Goal: Task Accomplishment & Management: Manage account settings

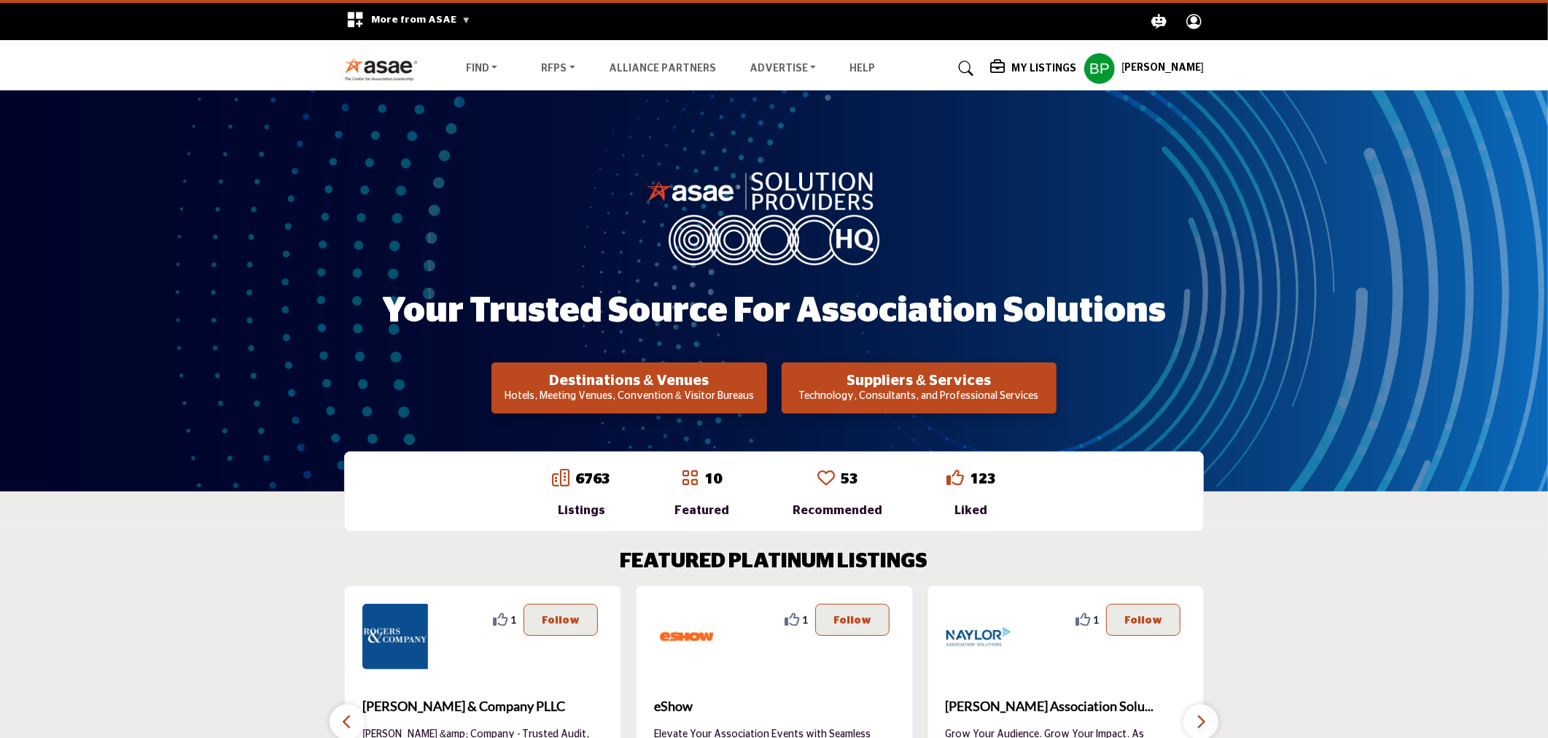
click at [974, 63] on icon at bounding box center [966, 68] width 15 height 15
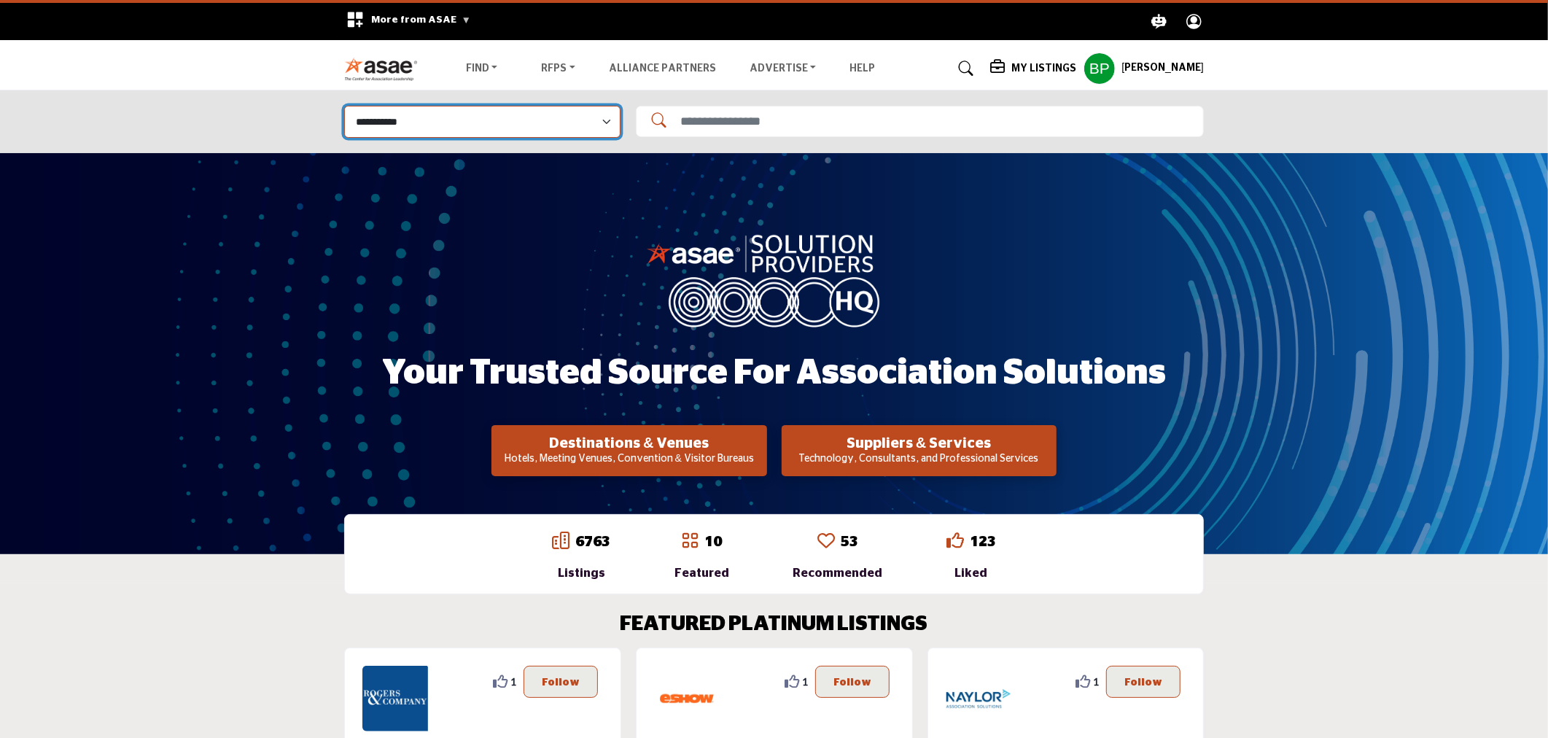
click at [565, 133] on select "**********" at bounding box center [482, 121] width 276 height 31
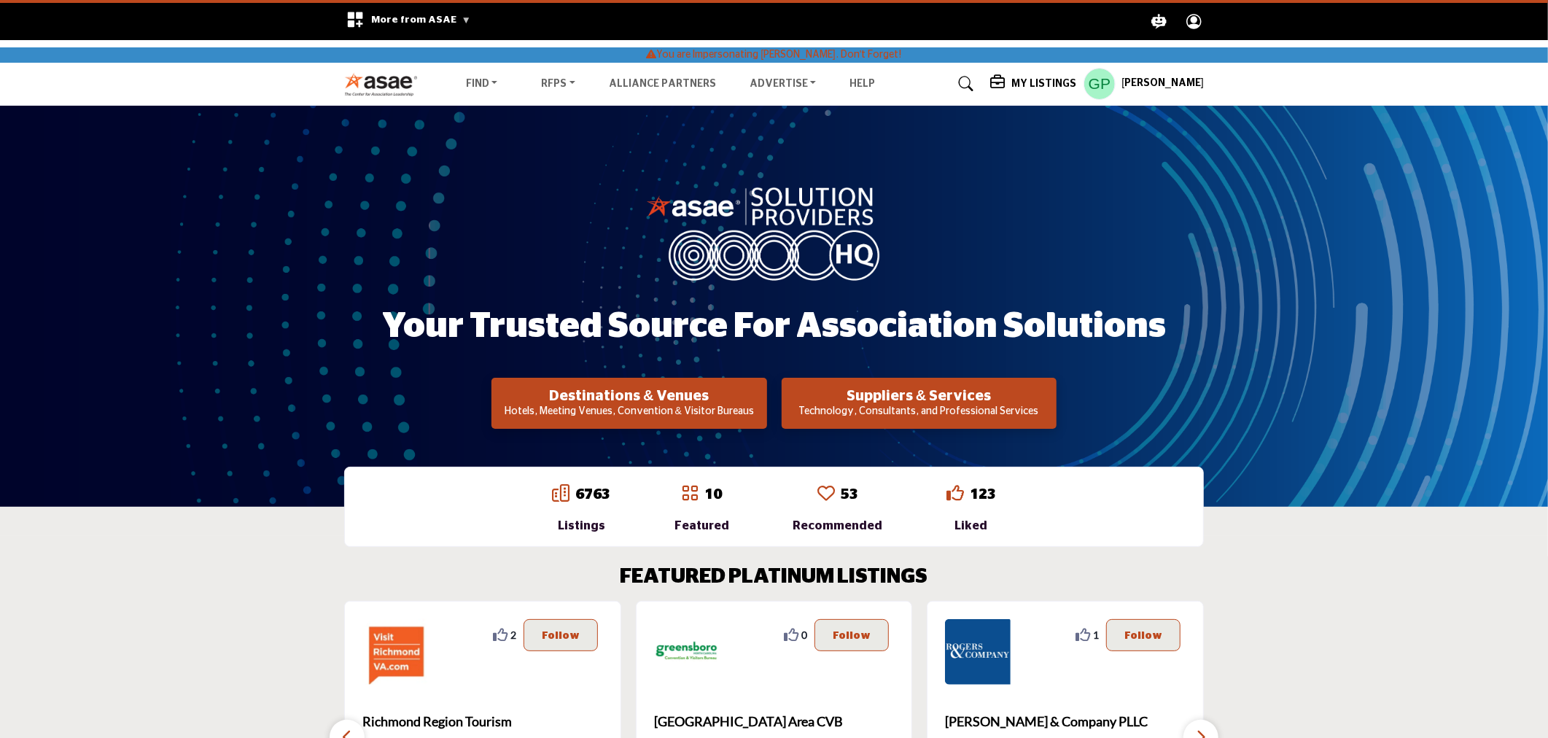
click at [1060, 88] on h5 "My Listings" at bounding box center [1043, 83] width 65 height 13
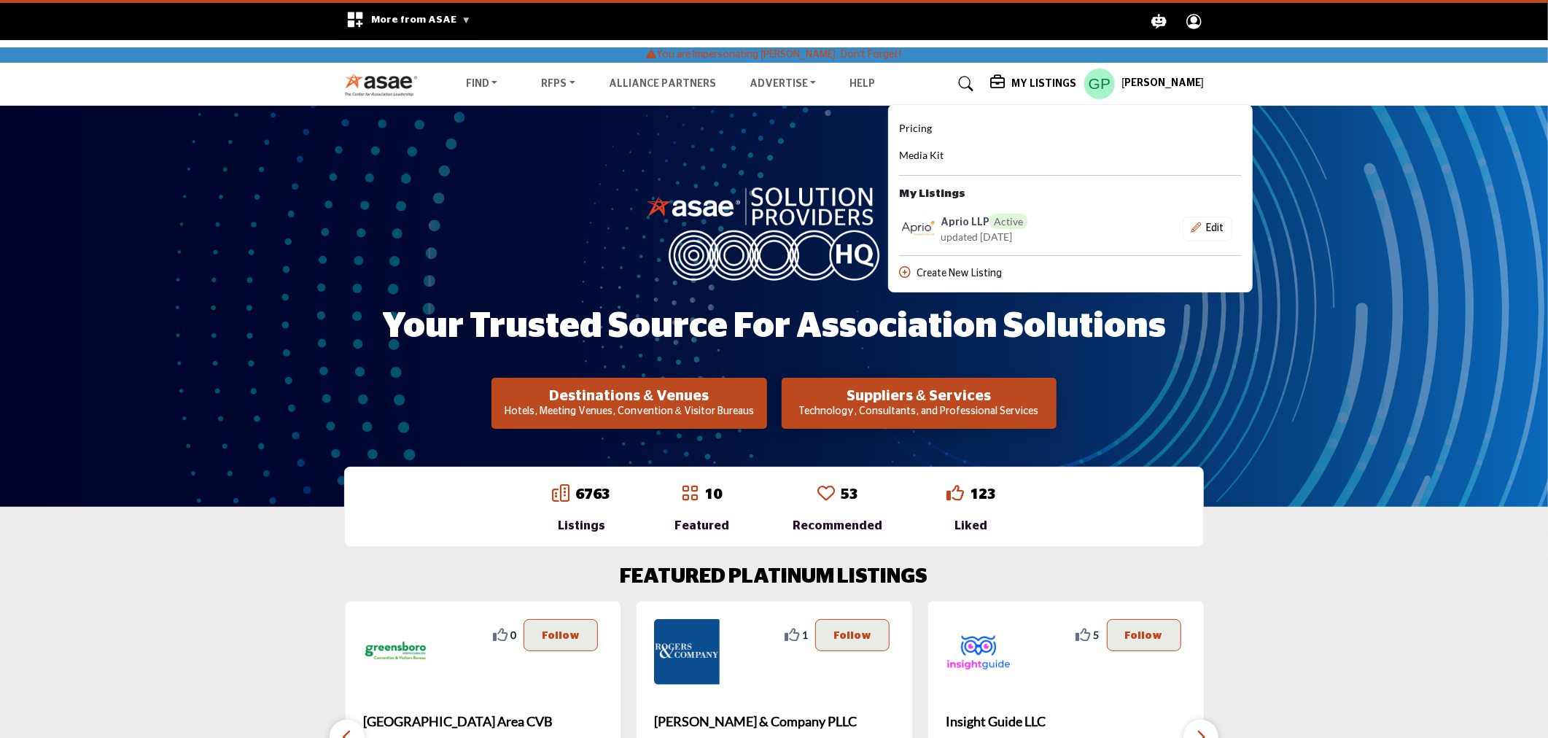
click at [981, 222] on h6 "Aprio LLP Active" at bounding box center [984, 221] width 87 height 15
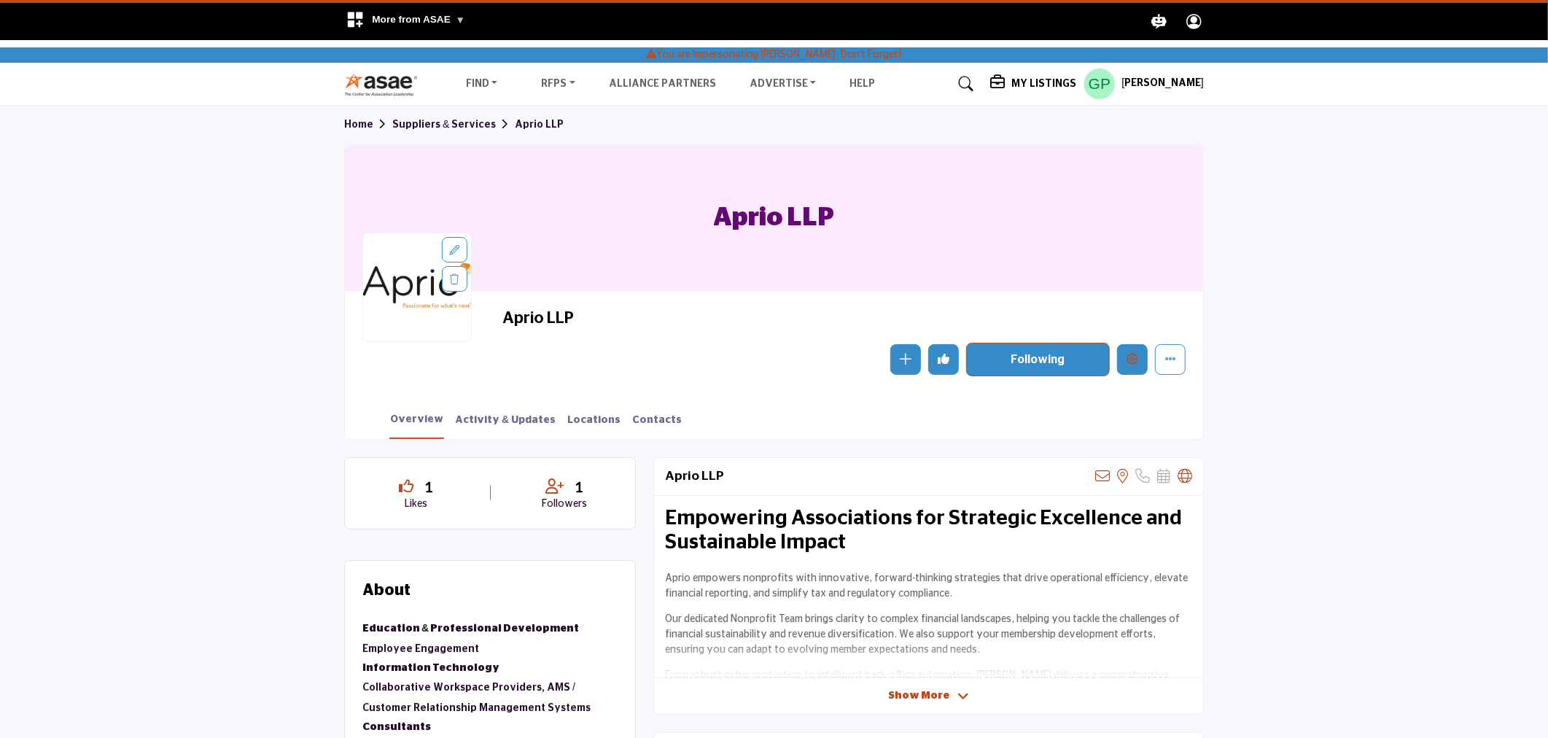
click at [1124, 354] on button "Edit company" at bounding box center [1132, 359] width 31 height 31
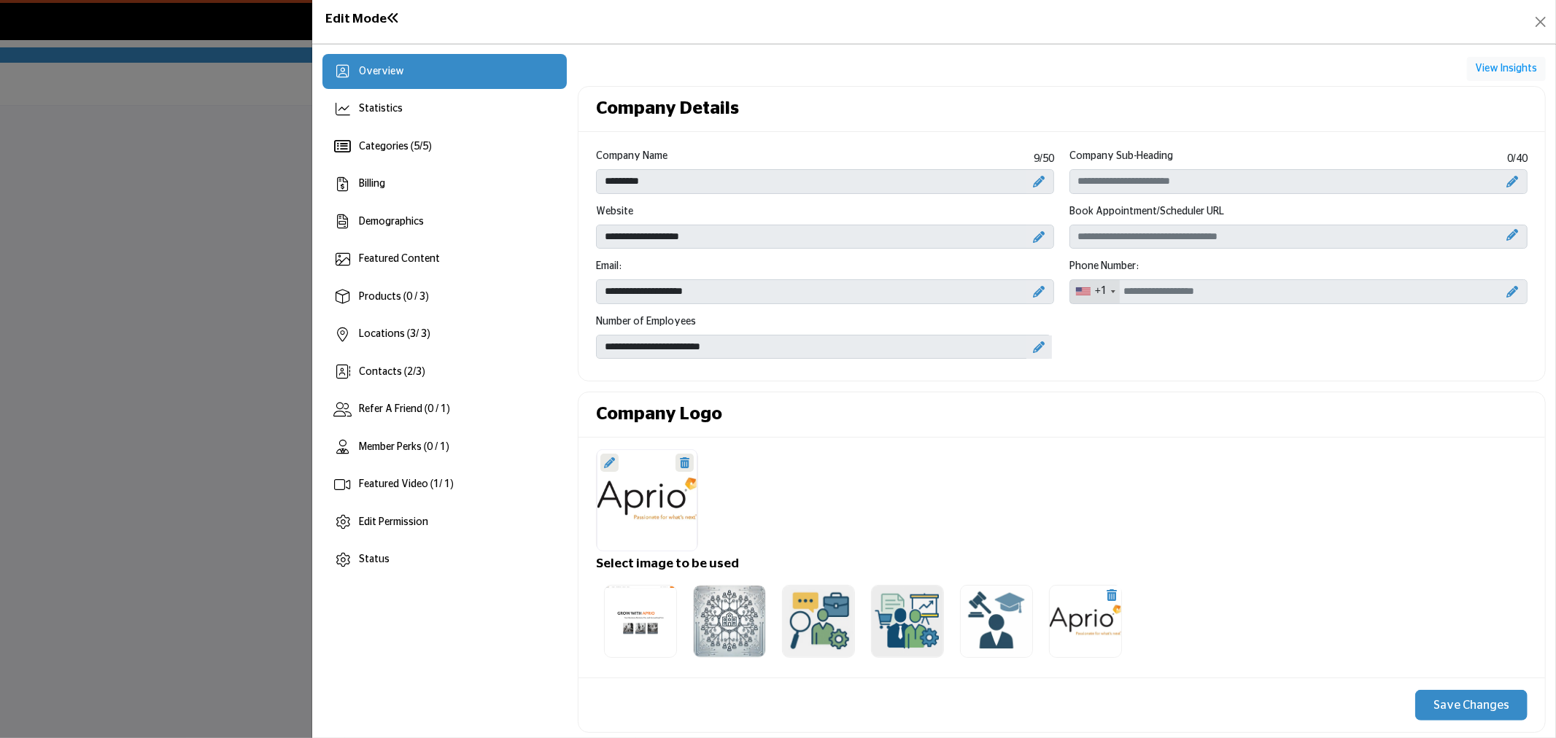
click at [404, 202] on div "Overview Statistics Categories ( 5 / 5 ) Billing 3 / 3)" at bounding box center [444, 316] width 244 height 524
click at [416, 186] on div "Billing" at bounding box center [444, 184] width 244 height 35
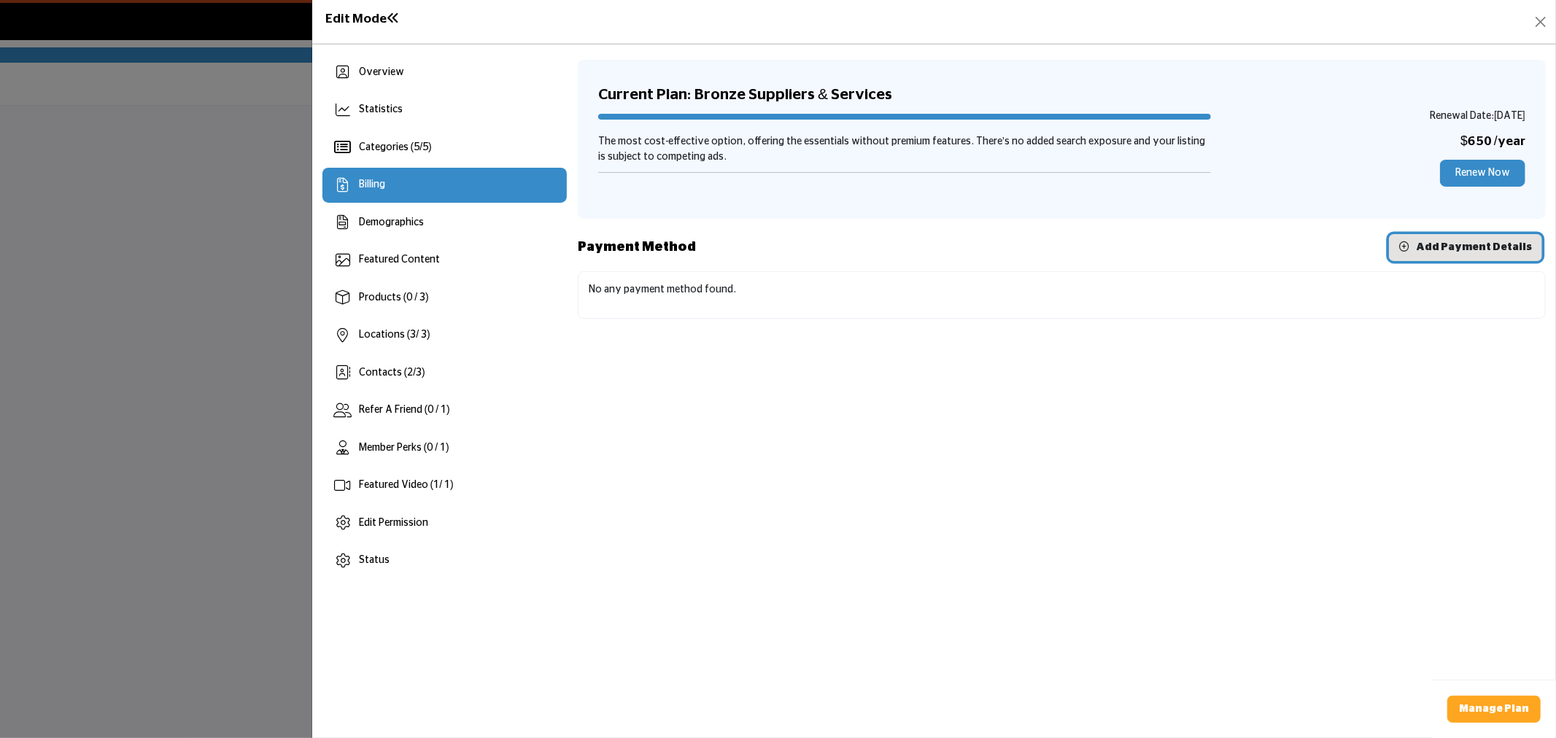
click at [1459, 251] on span "Add Payment Details" at bounding box center [1474, 247] width 116 height 10
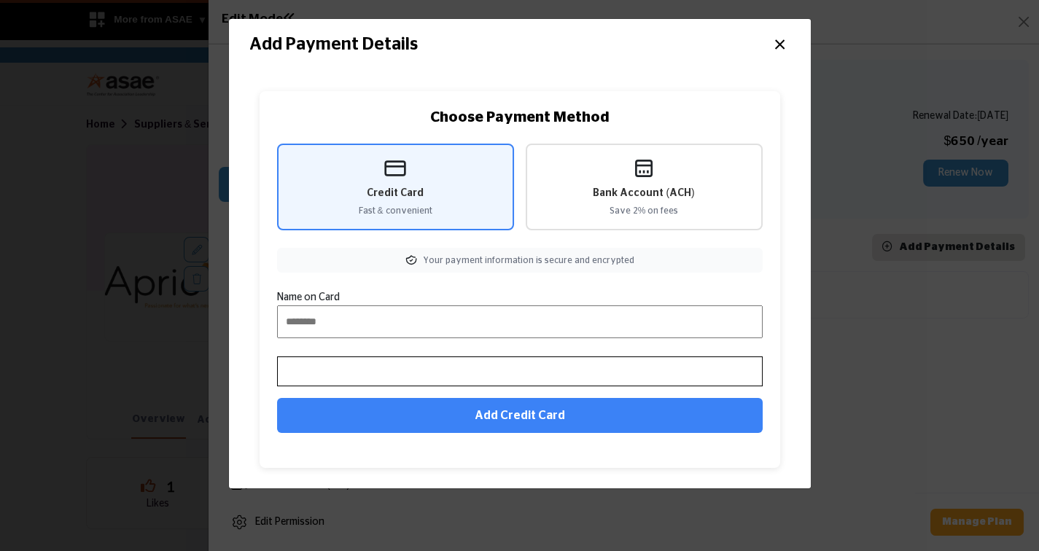
click at [374, 314] on input "Name on Card" at bounding box center [520, 322] width 486 height 33
type input "**********"
click at [397, 378] on div at bounding box center [520, 372] width 486 height 30
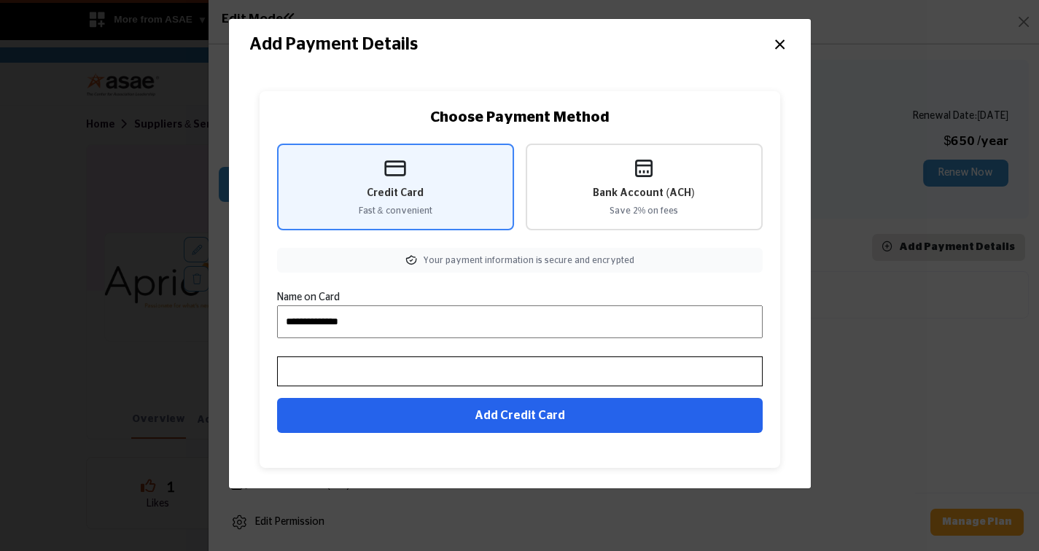
click at [670, 418] on button "Add Credit Card" at bounding box center [520, 415] width 486 height 35
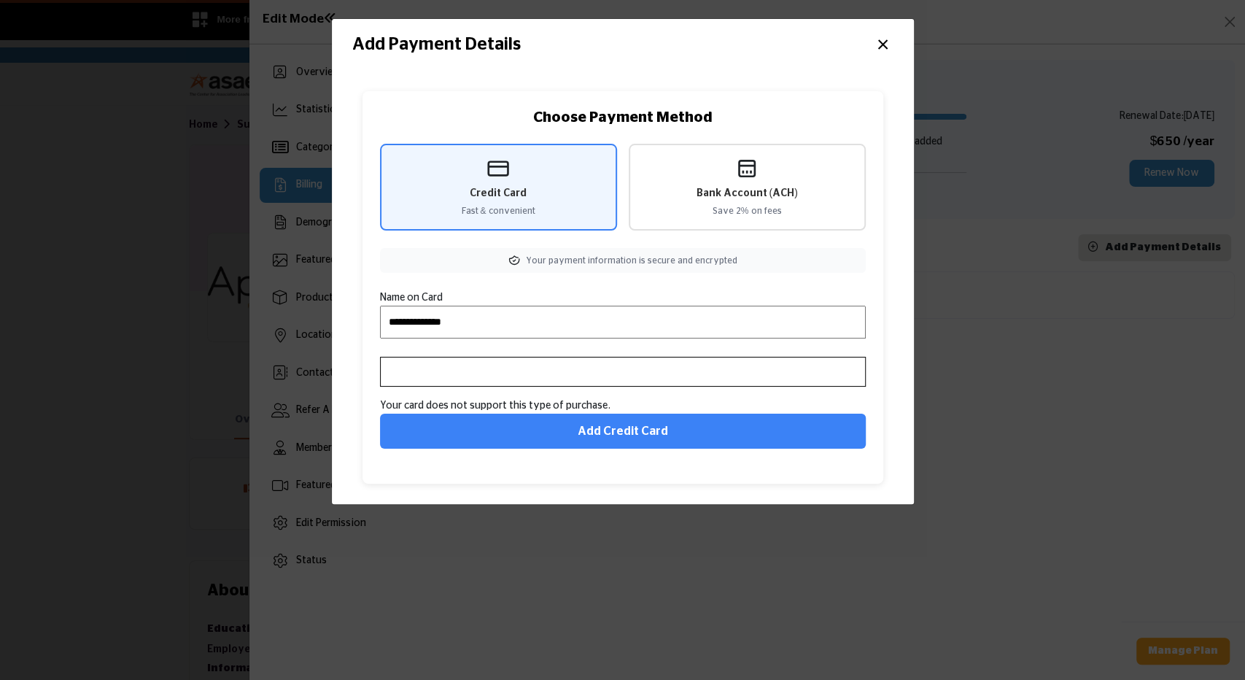
click at [887, 55] on button "×" at bounding box center [882, 43] width 21 height 28
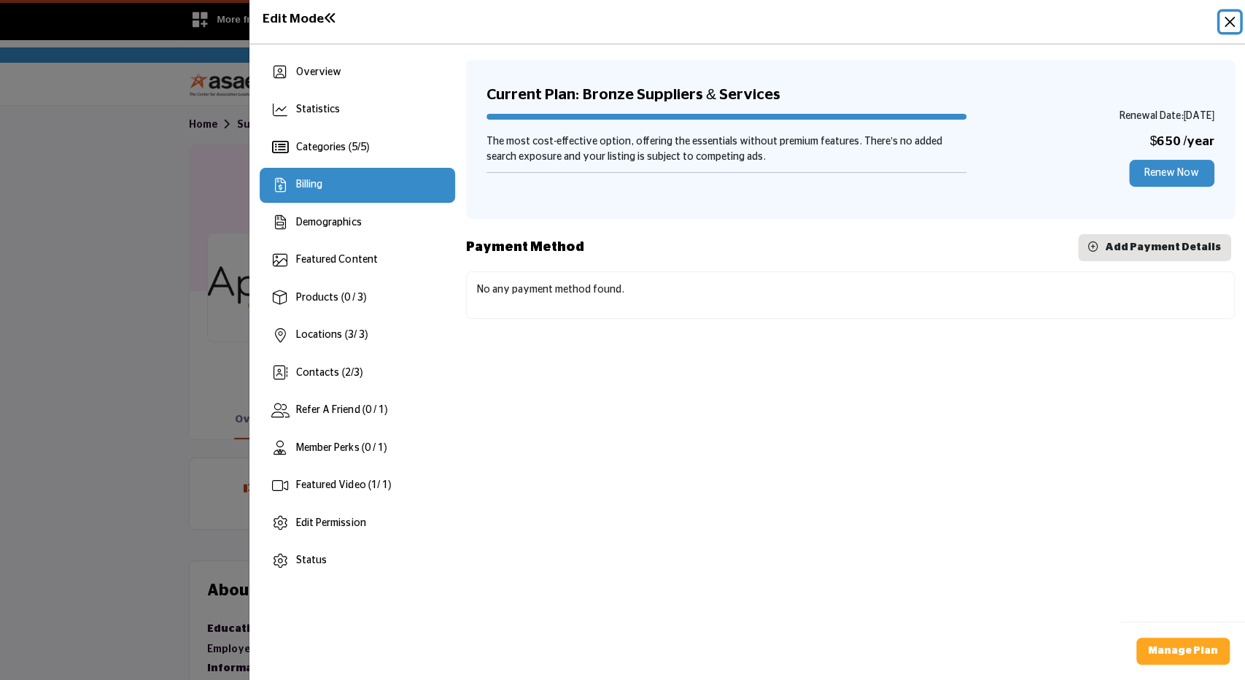
click at [1227, 17] on button "Close" at bounding box center [1229, 22] width 20 height 20
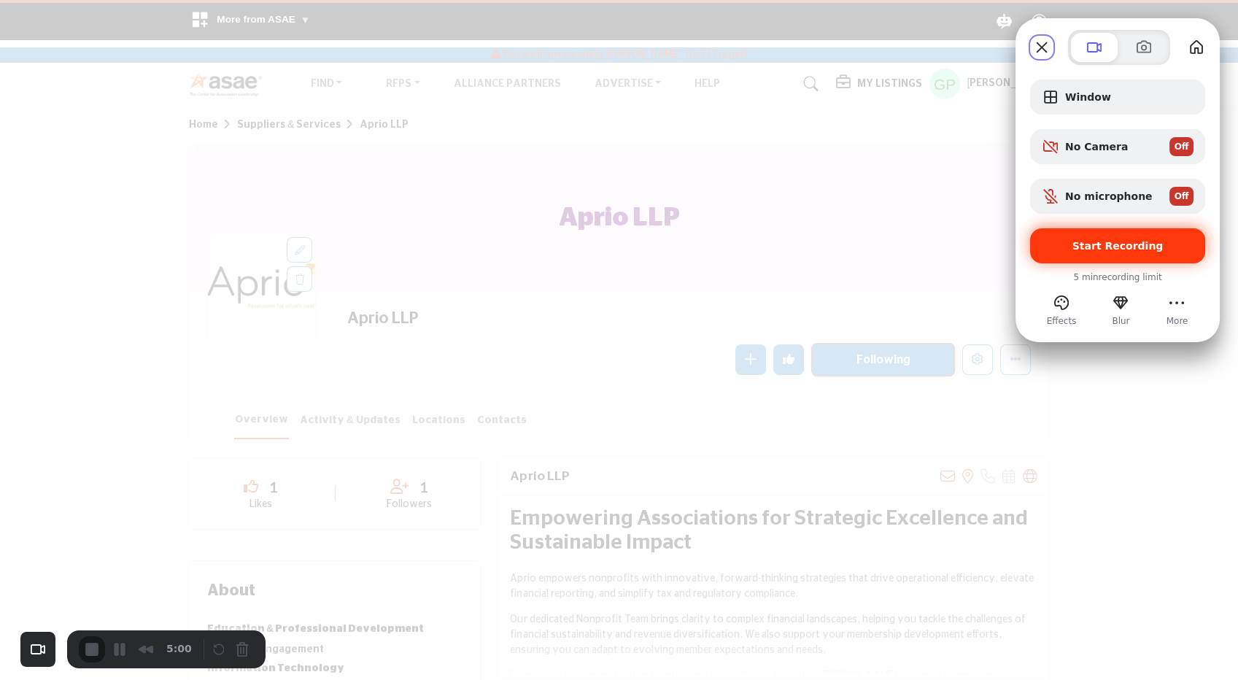
click at [1100, 245] on span "Start Recording" at bounding box center [1117, 246] width 91 height 12
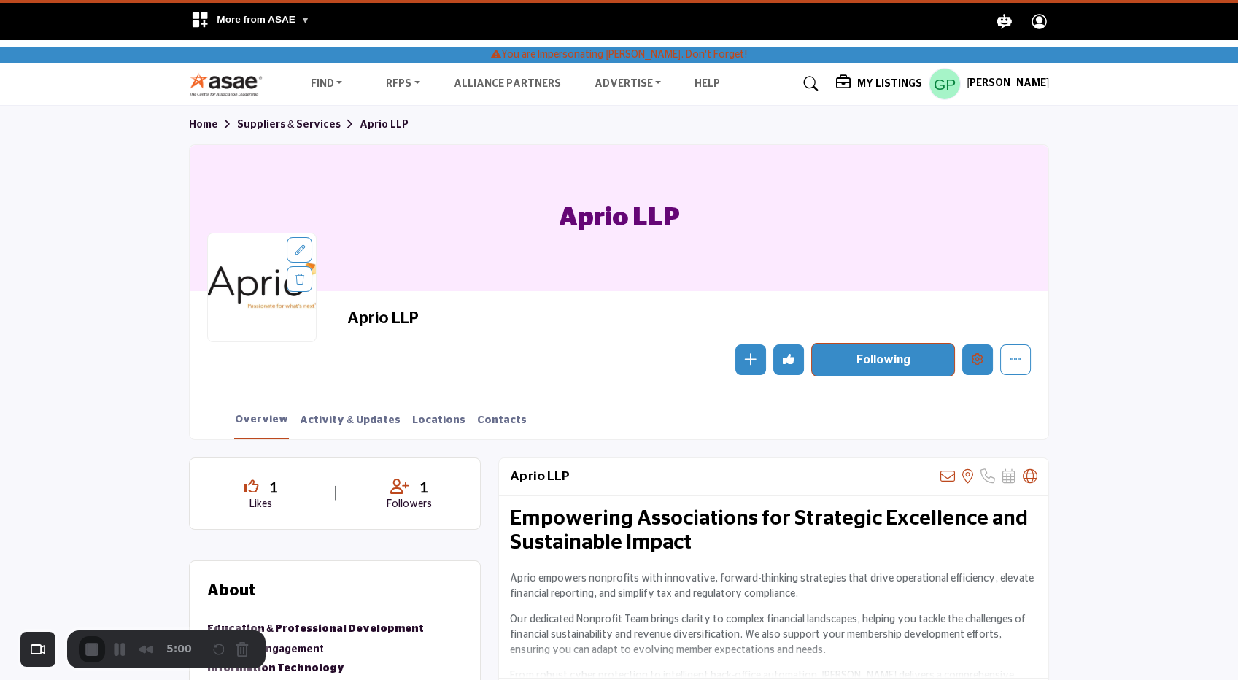
click at [975, 365] on icon "Edit company" at bounding box center [977, 359] width 12 height 12
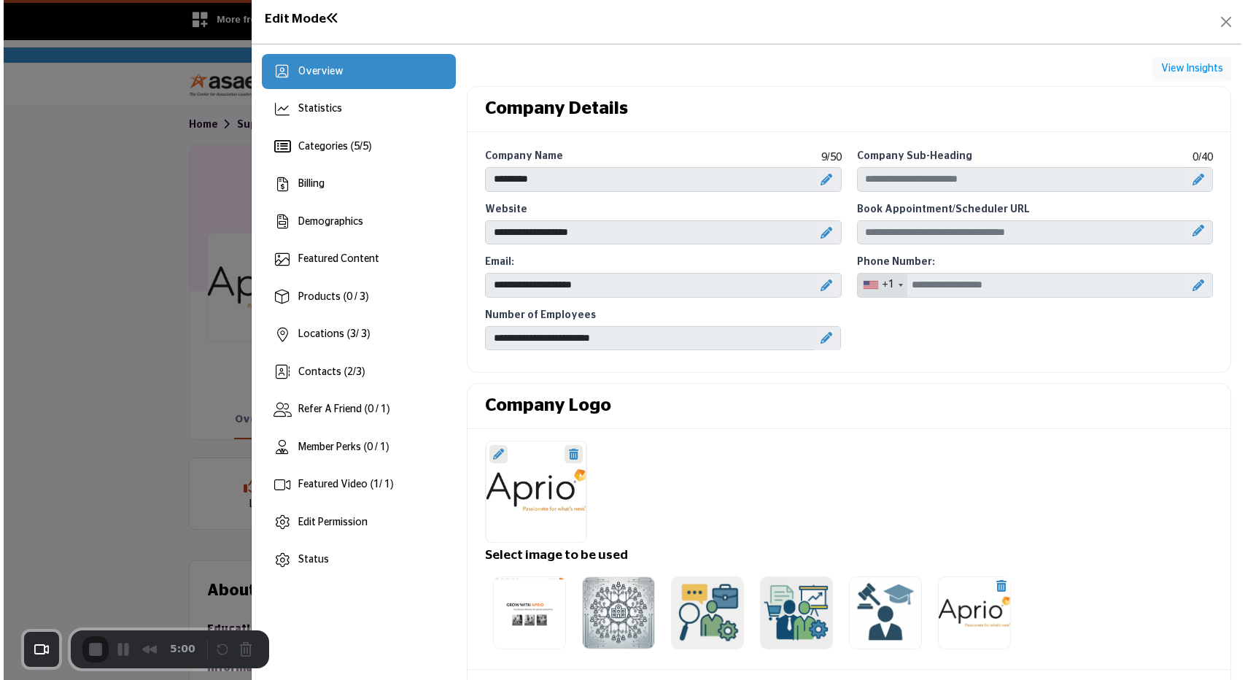
scroll to position [81, 0]
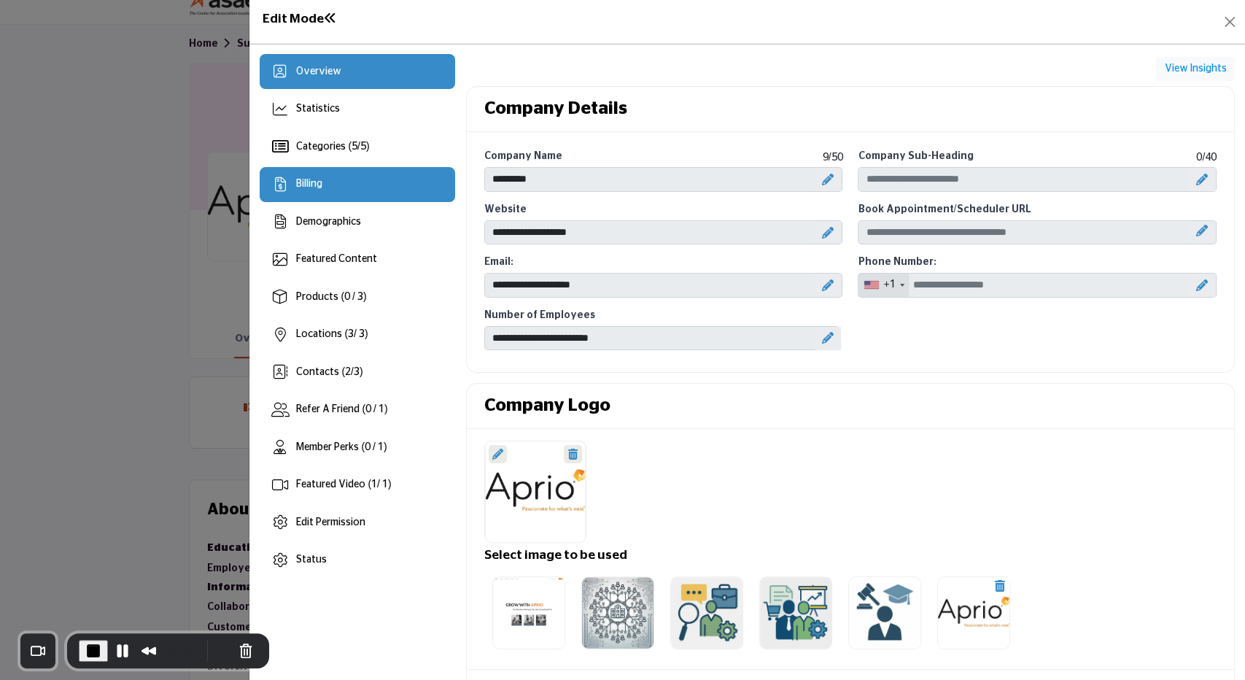
click at [373, 195] on div "Billing" at bounding box center [357, 184] width 195 height 35
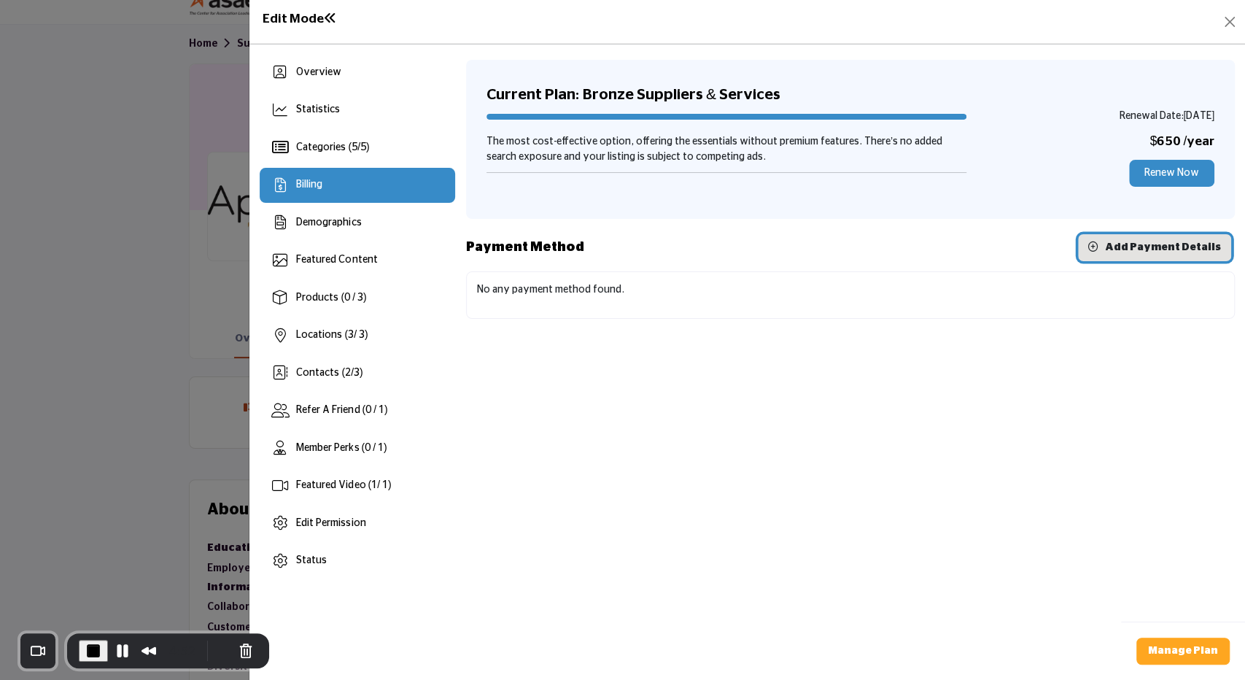
click at [1186, 256] on button "Add Payment Details" at bounding box center [1154, 247] width 153 height 27
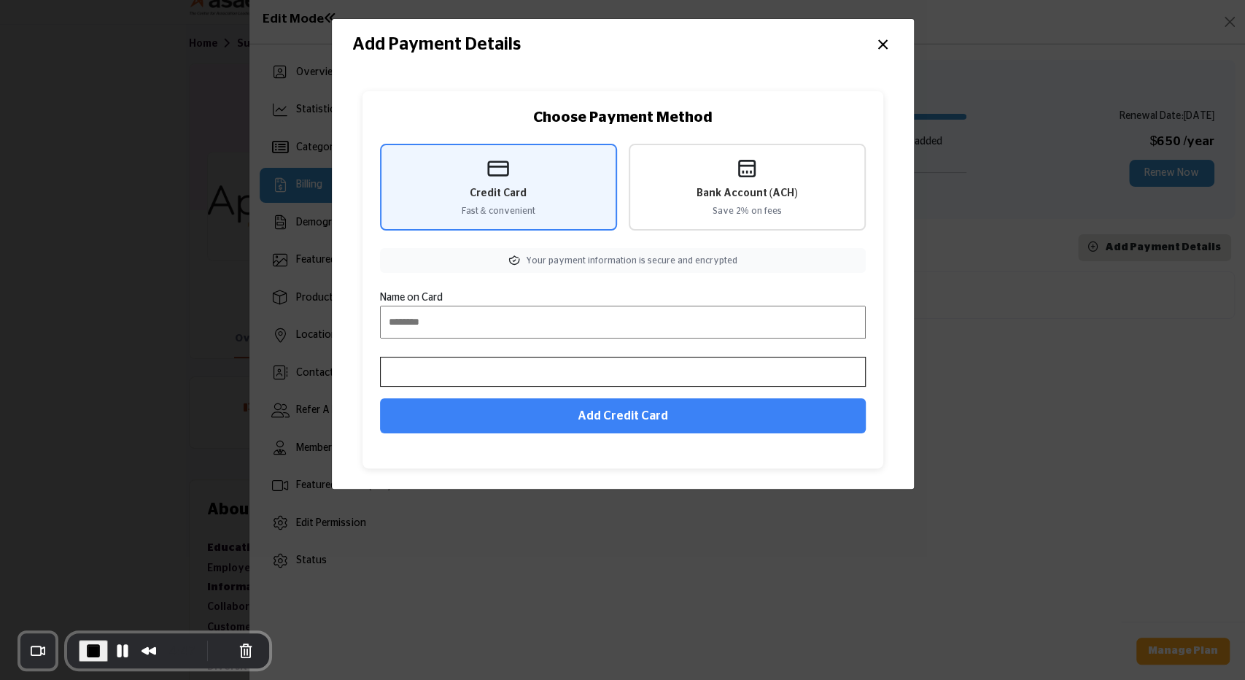
click at [569, 322] on input "Name on Card" at bounding box center [623, 322] width 486 height 33
type input "**********"
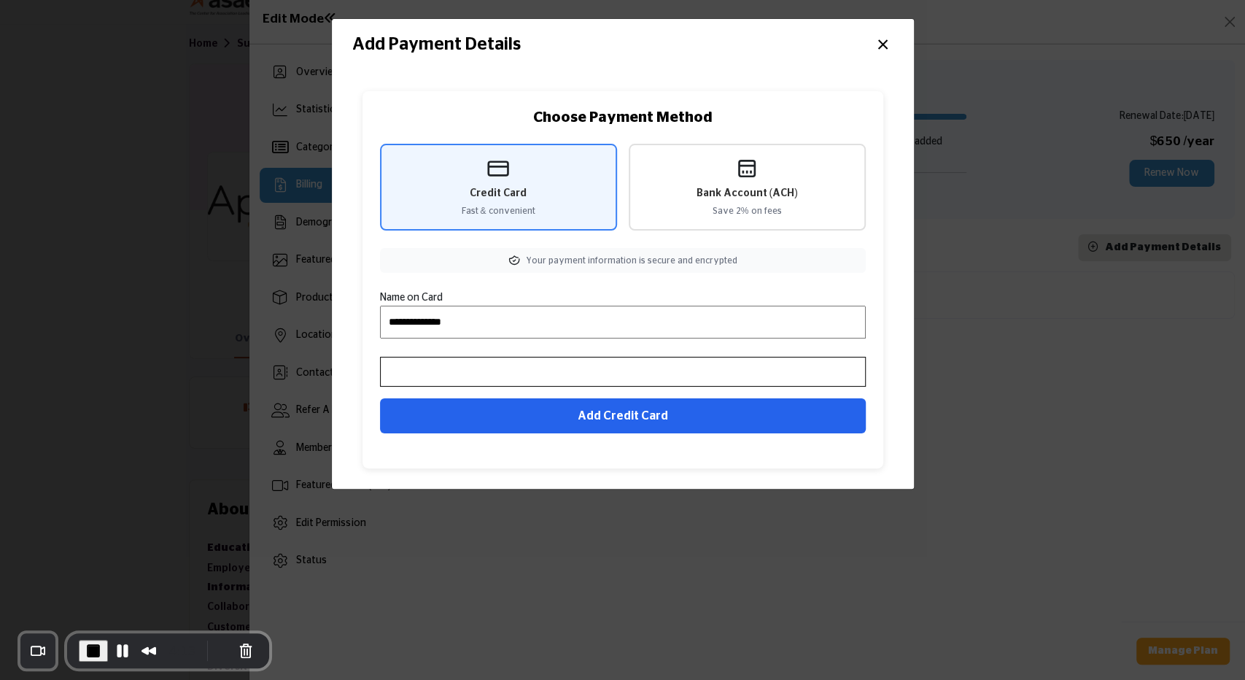
click at [614, 410] on button "Add Credit Card" at bounding box center [623, 415] width 486 height 35
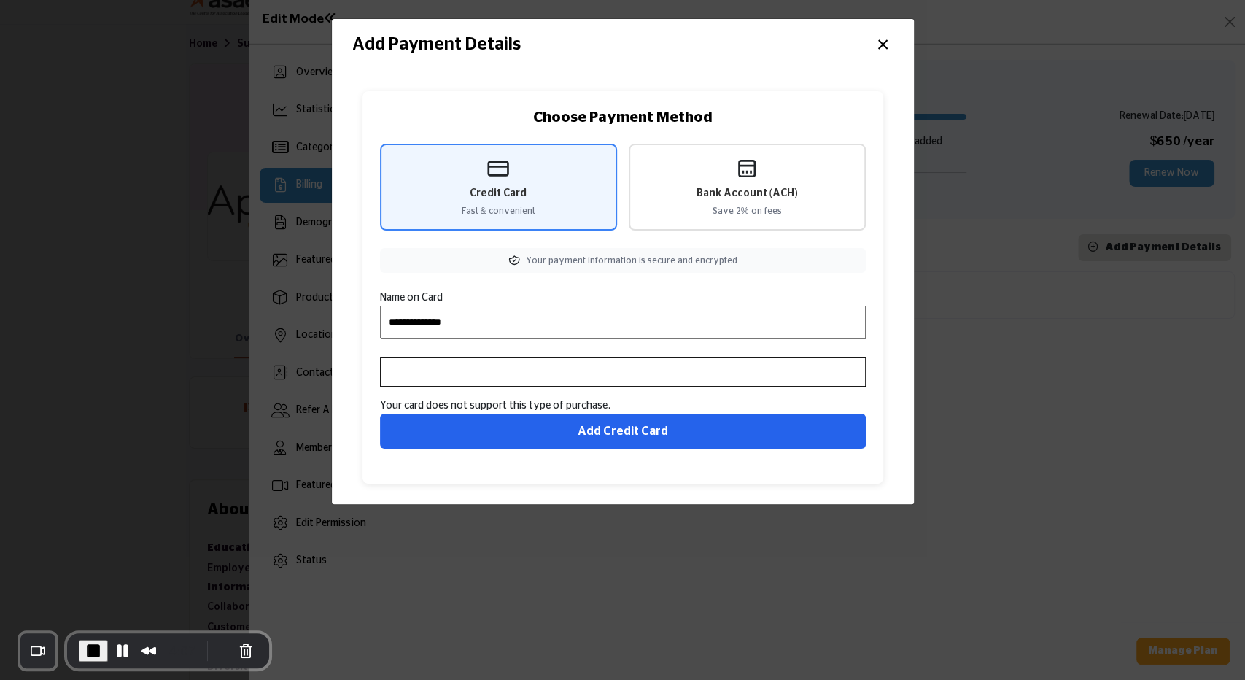
click at [543, 439] on button "Add Credit Card" at bounding box center [623, 430] width 486 height 35
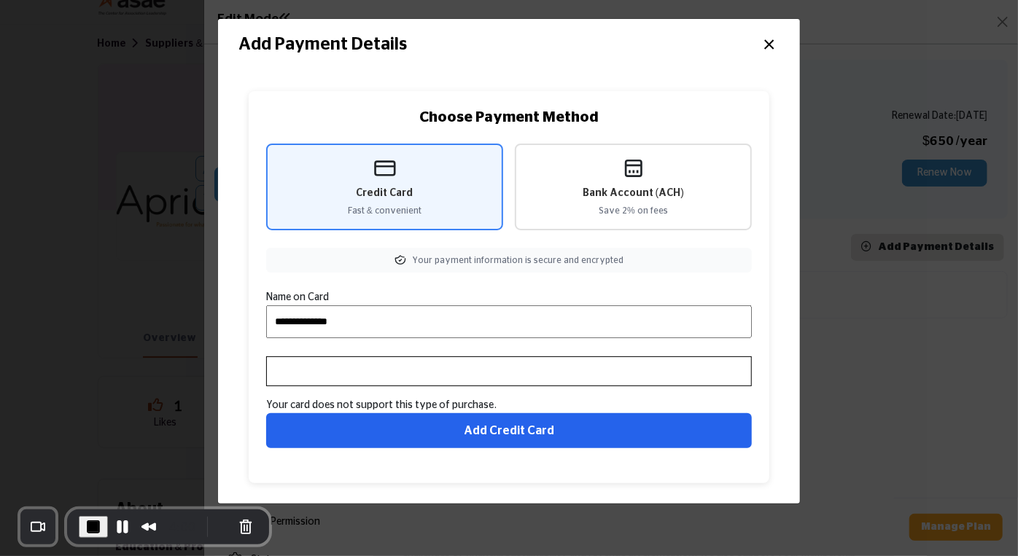
click at [437, 429] on button "Add Credit Card" at bounding box center [509, 430] width 486 height 35
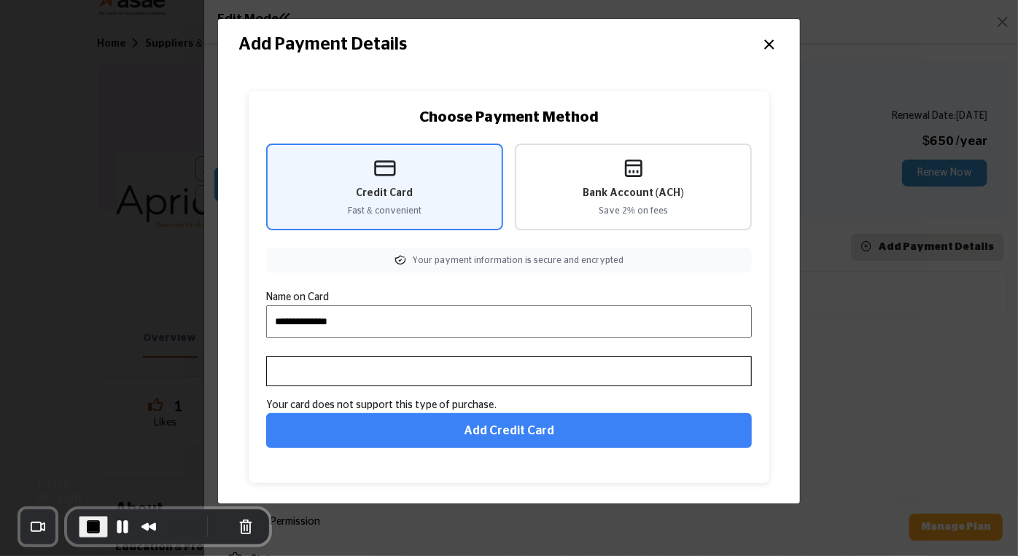
click at [99, 524] on span "End Recording" at bounding box center [94, 528] width 18 height 18
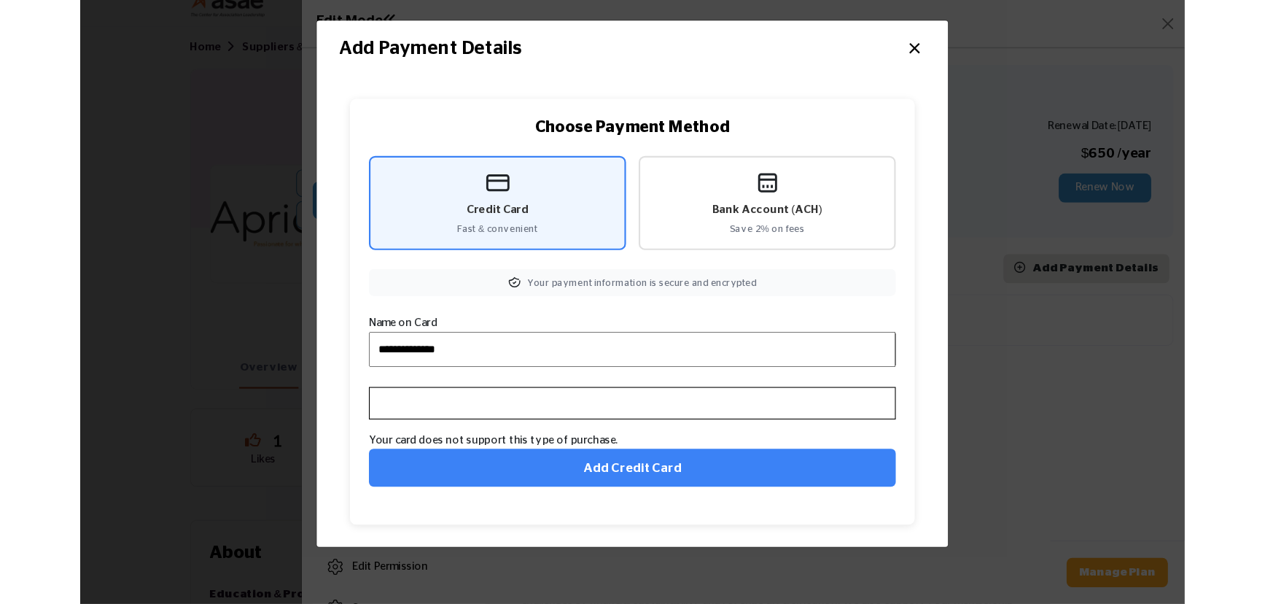
scroll to position [80, 0]
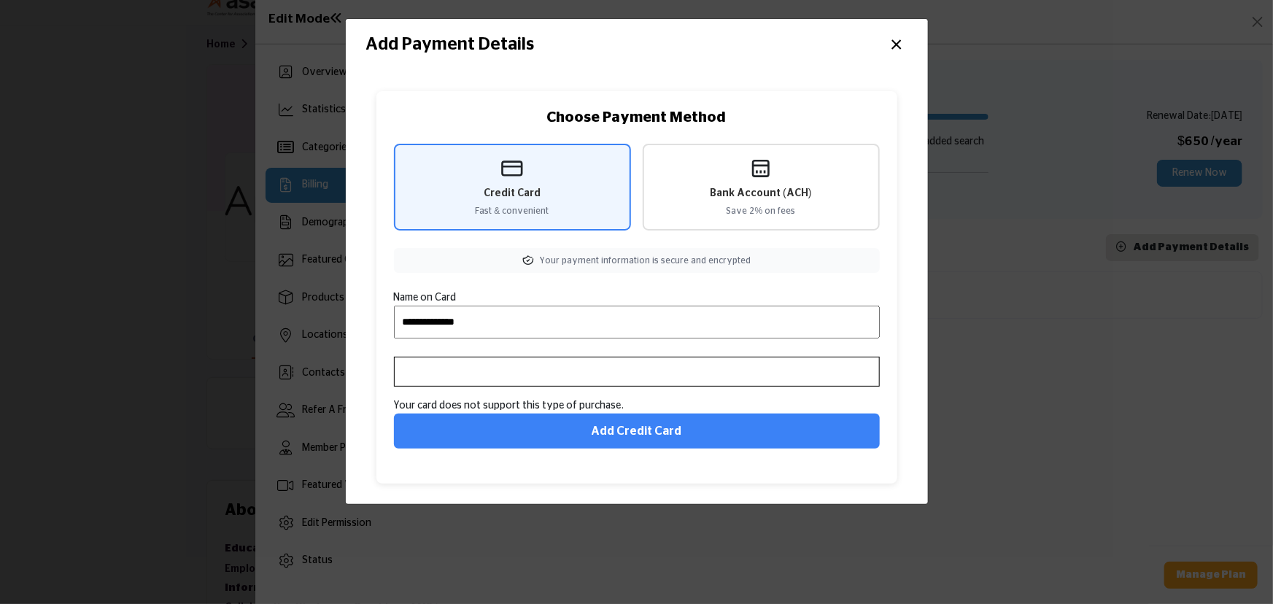
click at [894, 39] on button "×" at bounding box center [896, 43] width 21 height 28
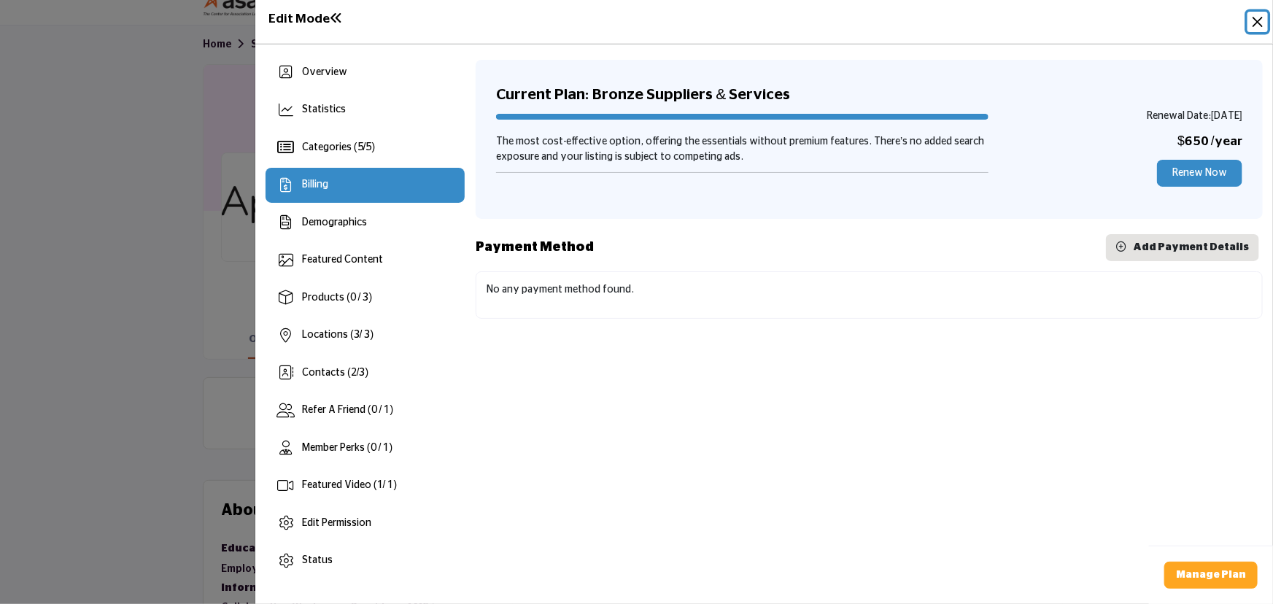
click at [1262, 27] on button "Close" at bounding box center [1257, 22] width 20 height 20
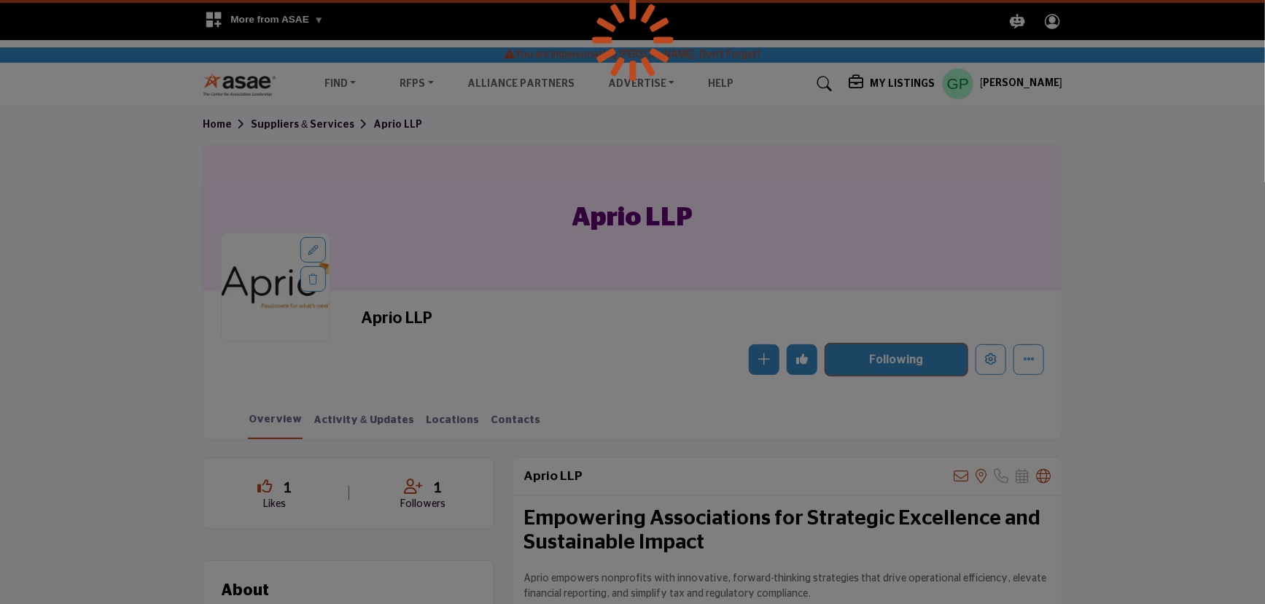
click at [990, 82] on div at bounding box center [632, 302] width 1265 height 604
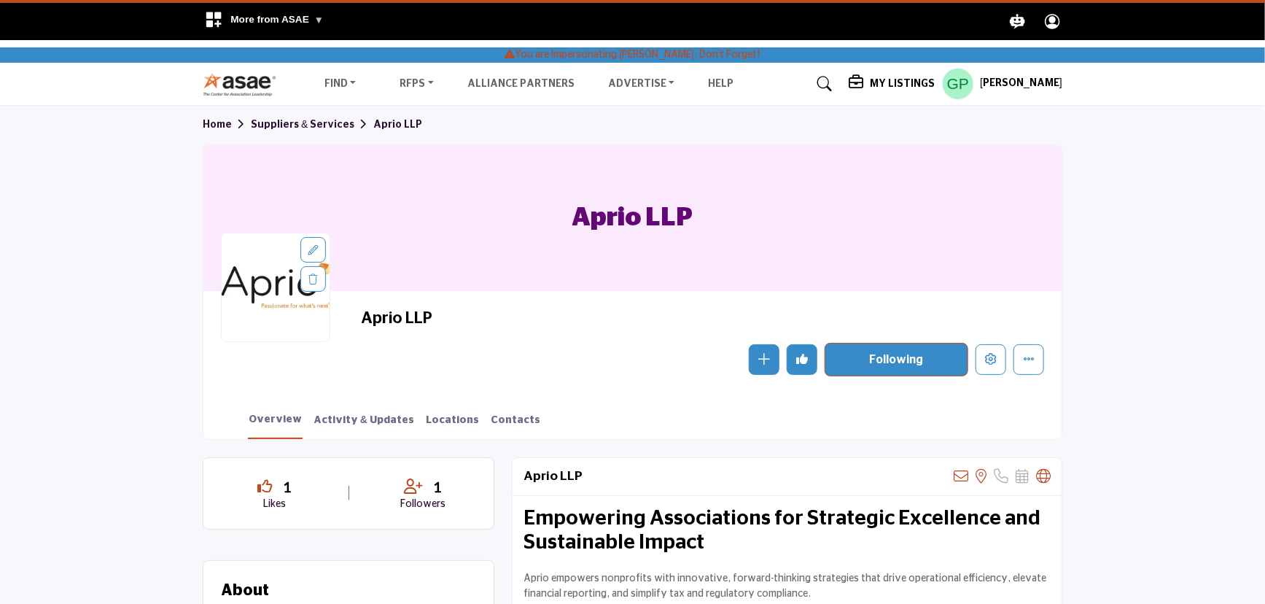
click at [1001, 84] on h5 "[PERSON_NAME]" at bounding box center [1021, 84] width 82 height 15
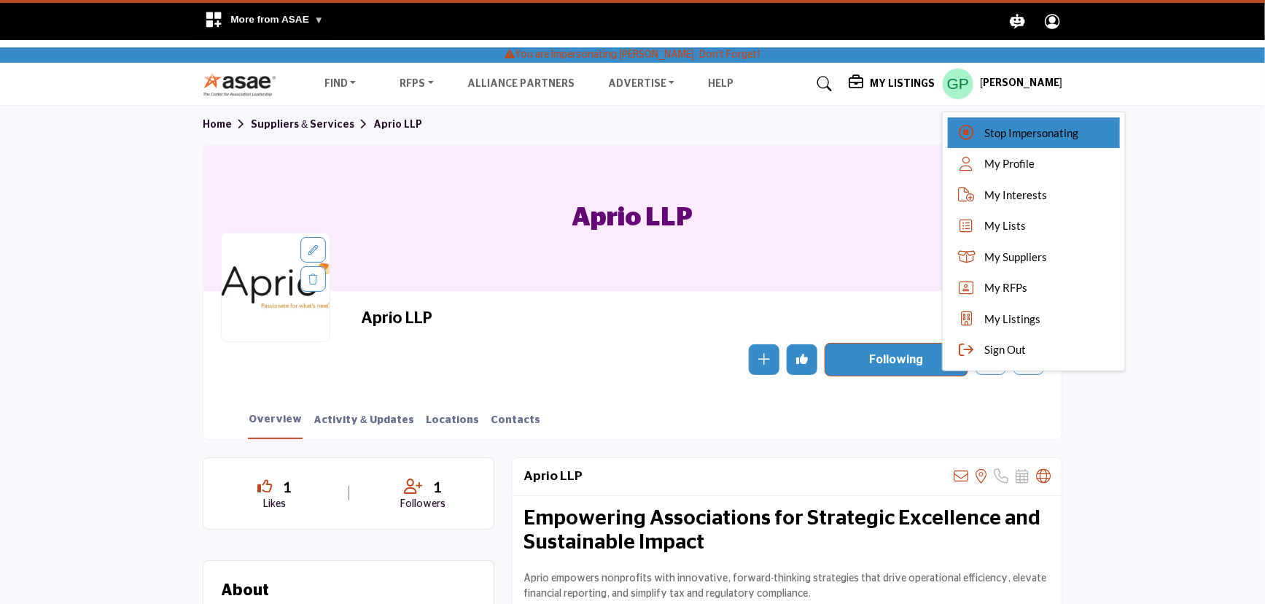
click at [995, 125] on span "Stop Impersonating" at bounding box center [1032, 133] width 94 height 17
